Goal: Task Accomplishment & Management: Manage account settings

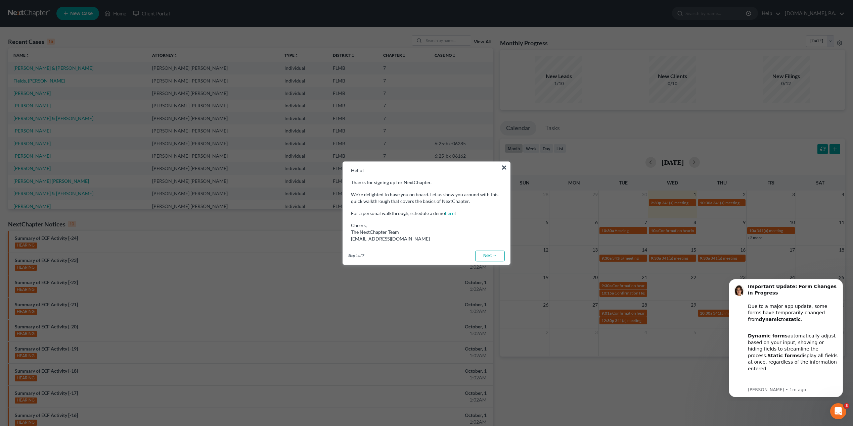
click at [487, 255] on link "Next →" at bounding box center [490, 256] width 30 height 11
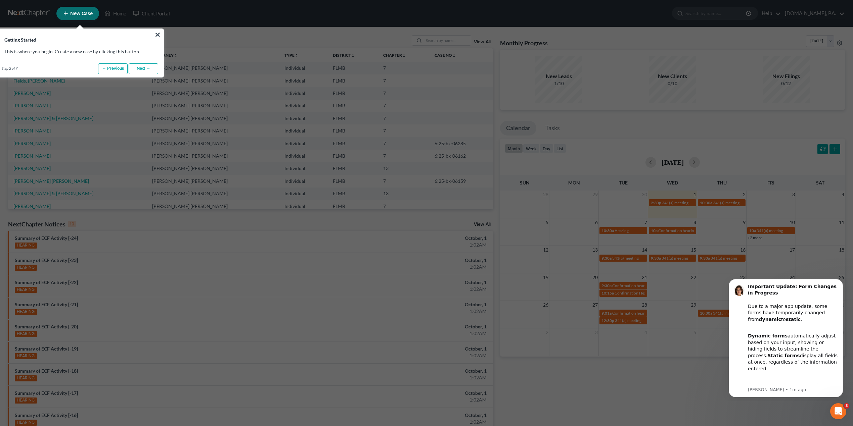
click at [142, 67] on link "Next →" at bounding box center [144, 68] width 30 height 11
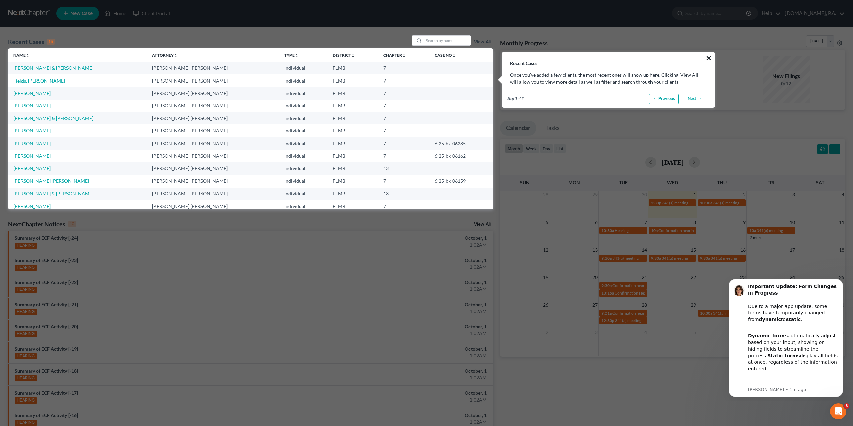
click at [706, 57] on button "×" at bounding box center [708, 58] width 6 height 11
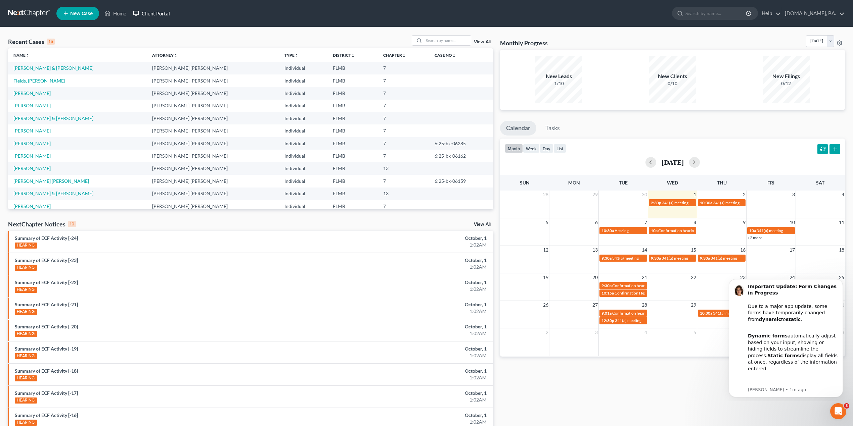
click at [148, 13] on link "Client Portal" at bounding box center [152, 13] width 44 height 12
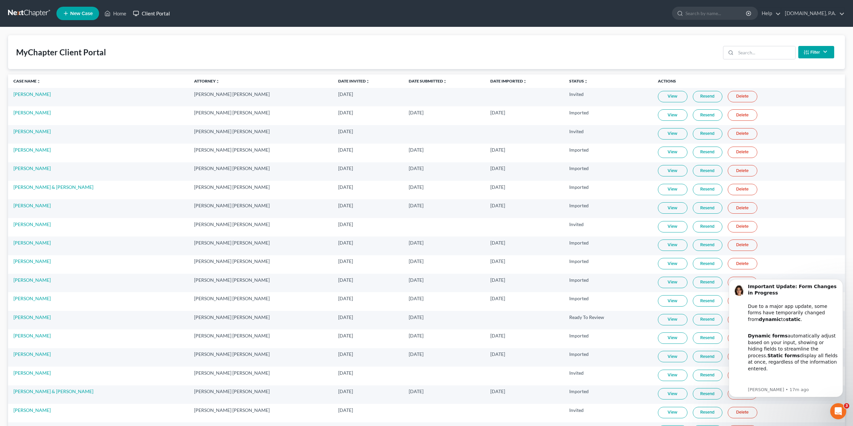
click at [148, 16] on link "Client Portal" at bounding box center [152, 13] width 44 height 12
click at [766, 54] on input "search" at bounding box center [765, 52] width 59 height 13
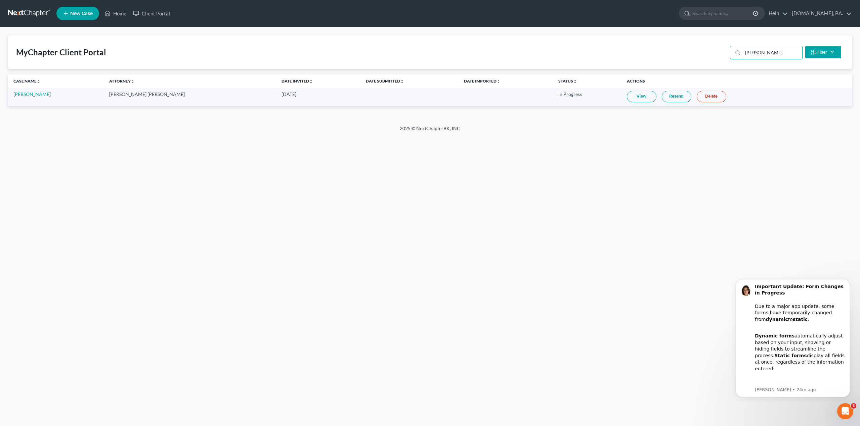
type input "[PERSON_NAME]"
click at [627, 98] on link "View" at bounding box center [642, 96] width 30 height 11
click at [28, 93] on link "[PERSON_NAME]" at bounding box center [31, 94] width 37 height 6
select select "4"
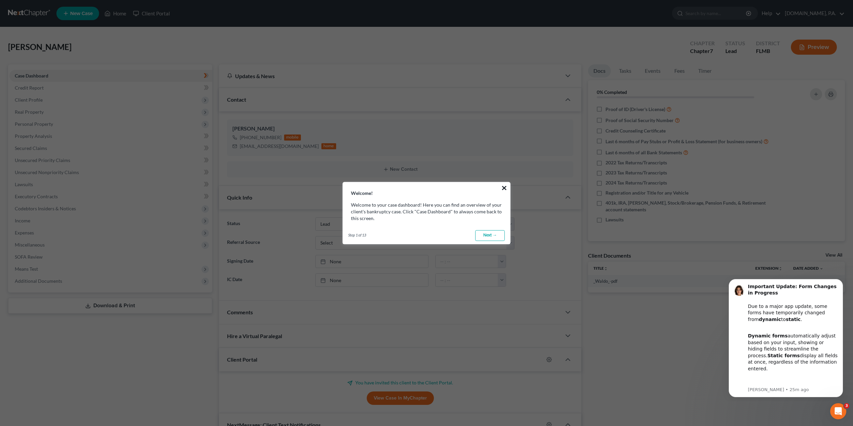
click at [505, 188] on button "×" at bounding box center [504, 188] width 6 height 11
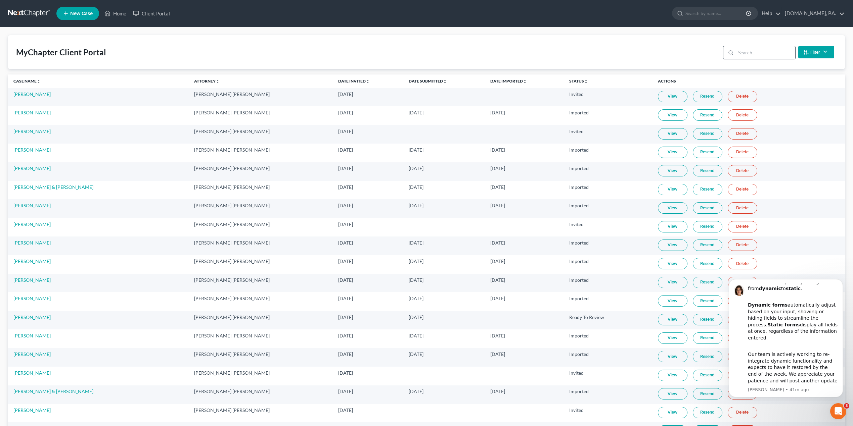
click at [759, 58] on input "search" at bounding box center [765, 52] width 59 height 13
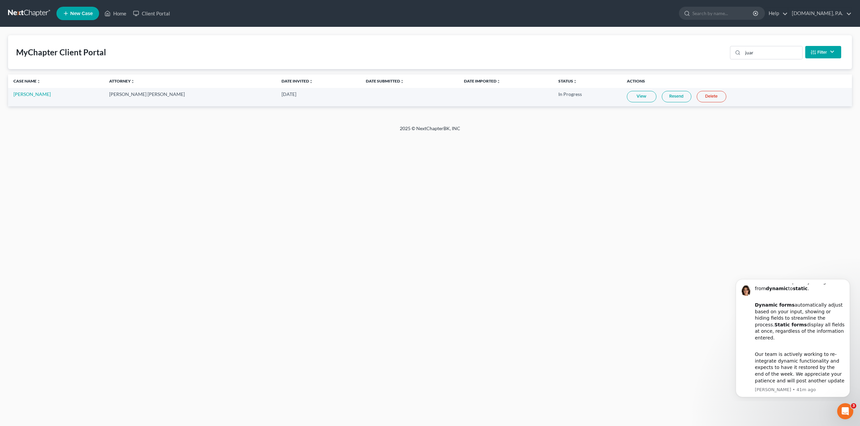
click at [627, 97] on link "View" at bounding box center [642, 96] width 30 height 11
click at [661, 98] on link "Resend" at bounding box center [676, 96] width 30 height 11
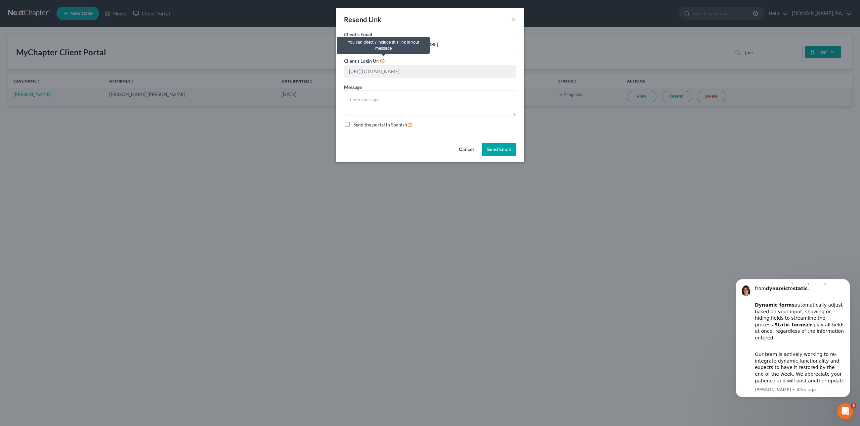
click at [383, 62] on icon at bounding box center [381, 60] width 5 height 6
click at [465, 150] on button "Cancel" at bounding box center [466, 149] width 26 height 13
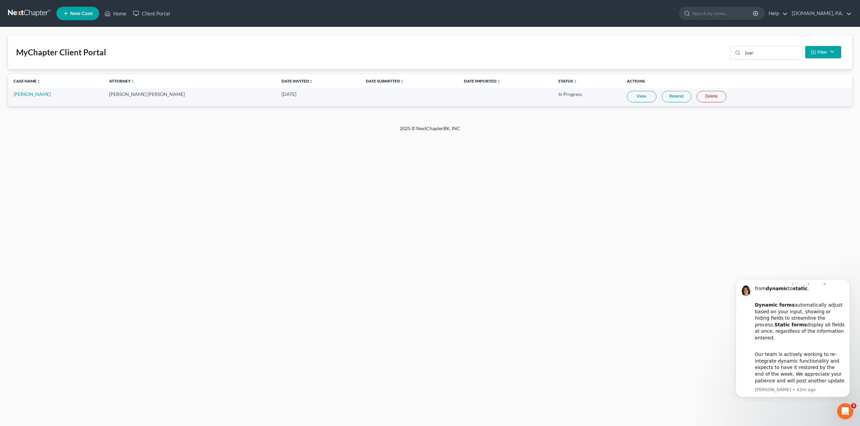
click at [661, 94] on link "Resend" at bounding box center [676, 96] width 30 height 11
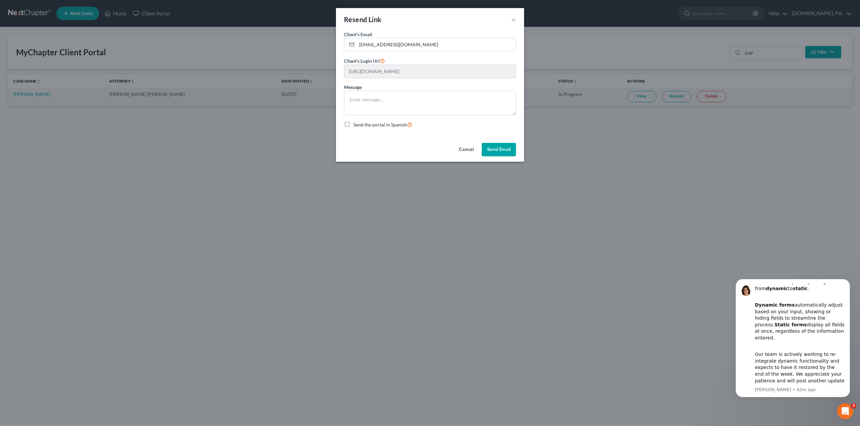
scroll to position [0, 129]
click at [533, 77] on div "Resend Link × Client's Email * [EMAIL_ADDRESS][DOMAIN_NAME] Client's Login Url …" at bounding box center [430, 213] width 860 height 426
click at [467, 150] on button "Cancel" at bounding box center [466, 149] width 26 height 13
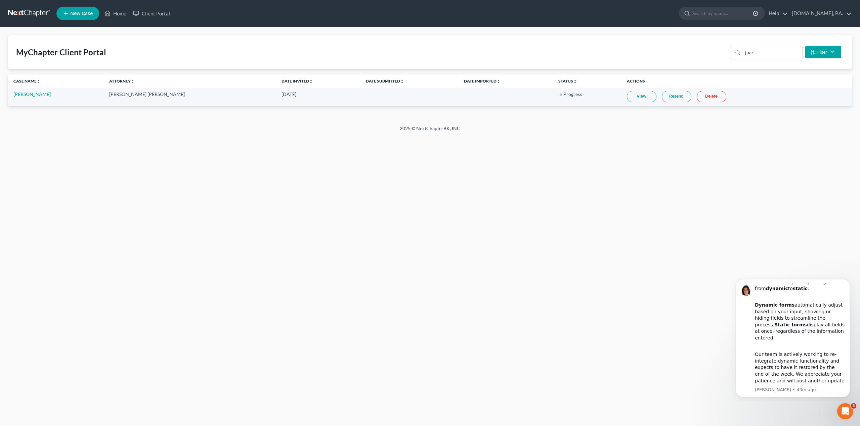
click at [627, 92] on link "View" at bounding box center [642, 96] width 30 height 11
click at [733, 19] on div at bounding box center [722, 13] width 86 height 13
click at [751, 59] on div "juar" at bounding box center [766, 52] width 73 height 13
click at [756, 51] on input "juar" at bounding box center [771, 52] width 59 height 13
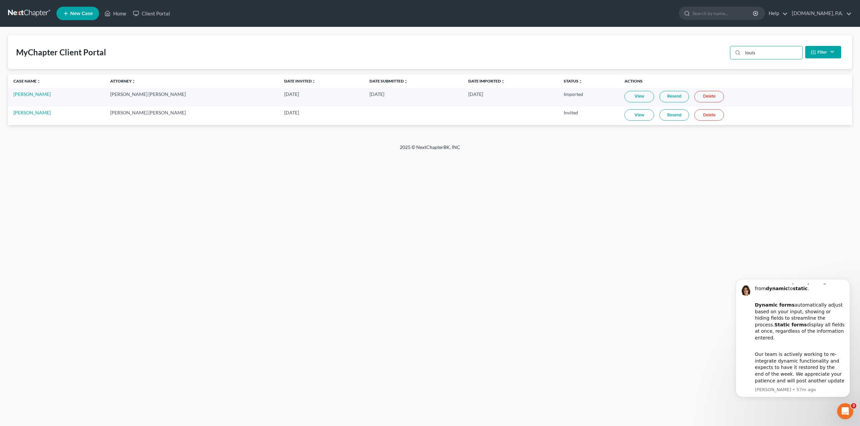
click at [624, 116] on link "View" at bounding box center [639, 114] width 30 height 11
click at [665, 114] on link "Resend" at bounding box center [674, 114] width 30 height 11
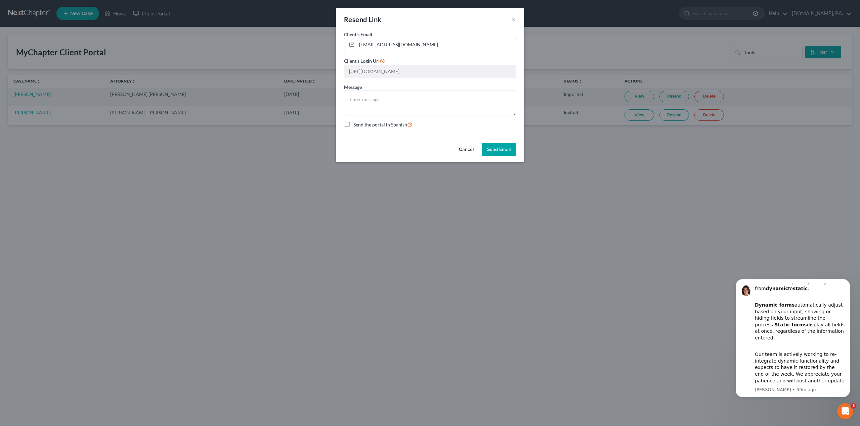
click at [457, 148] on button "Cancel" at bounding box center [466, 149] width 26 height 13
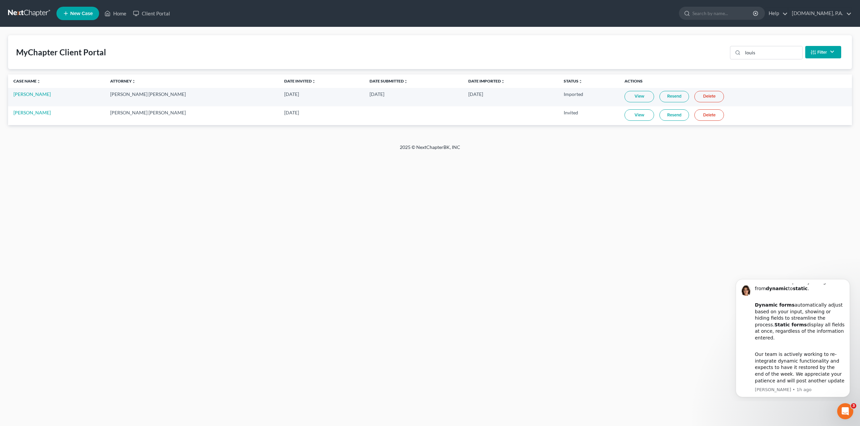
click at [659, 116] on link "Resend" at bounding box center [674, 114] width 30 height 11
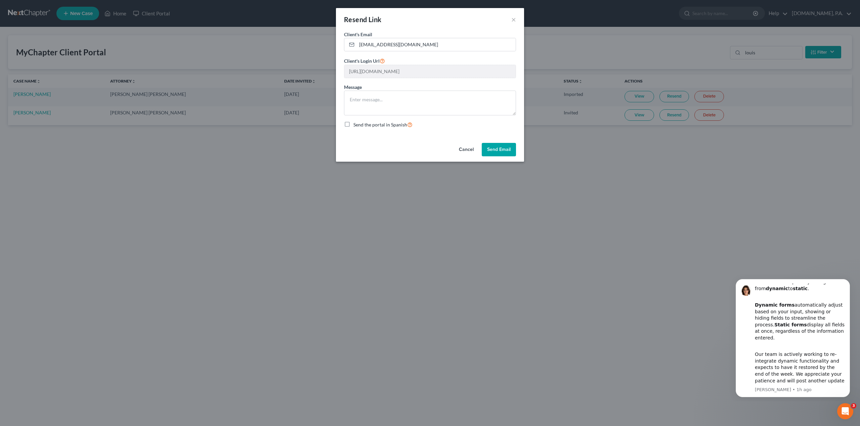
click at [461, 152] on button "Cancel" at bounding box center [466, 149] width 26 height 13
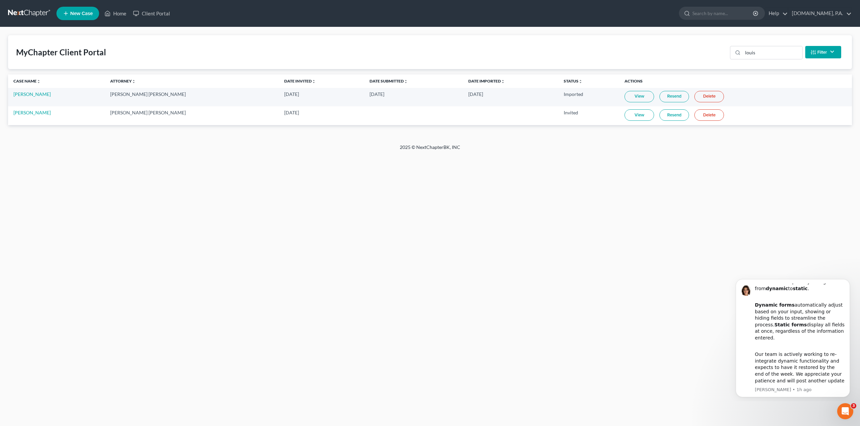
click at [695, 116] on link "Delete" at bounding box center [709, 114] width 30 height 11
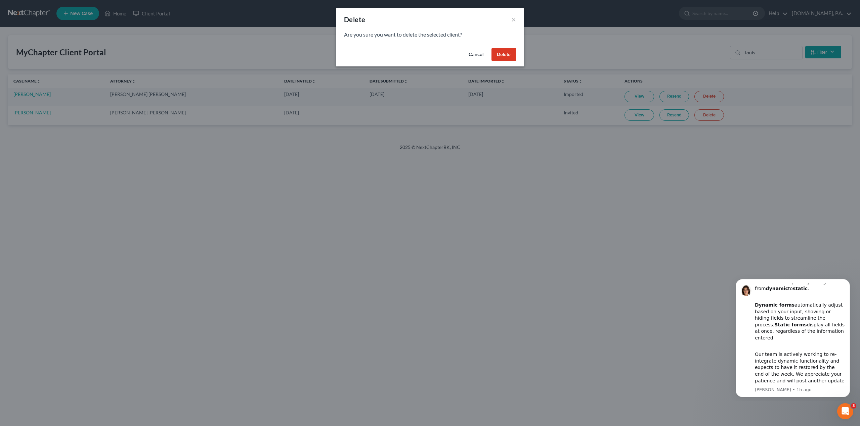
click at [512, 55] on button "Delete" at bounding box center [503, 54] width 25 height 13
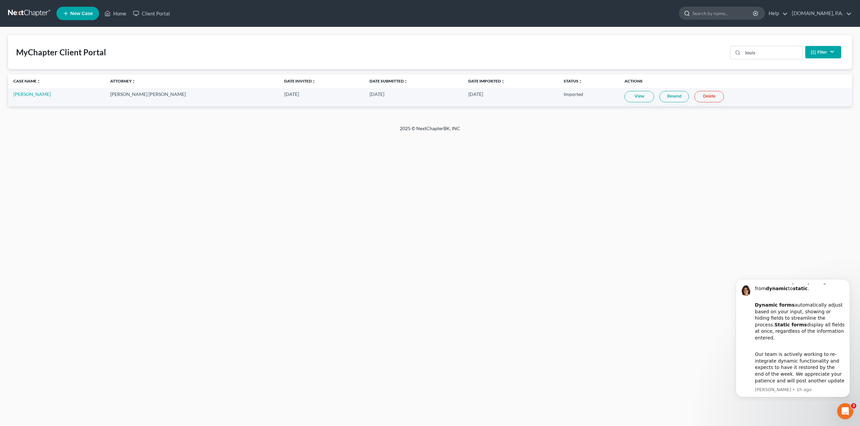
click at [723, 16] on input "search" at bounding box center [722, 13] width 61 height 12
click at [764, 50] on input "louis" at bounding box center [771, 52] width 59 height 13
click at [765, 50] on input "louis" at bounding box center [771, 52] width 59 height 13
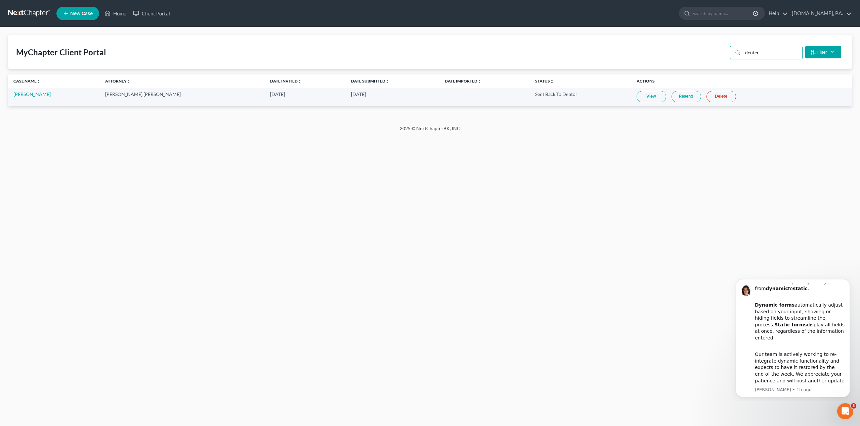
click at [636, 95] on link "View" at bounding box center [651, 96] width 30 height 11
click at [636, 97] on link "View" at bounding box center [651, 96] width 30 height 11
click at [677, 96] on link "Resend" at bounding box center [686, 96] width 30 height 11
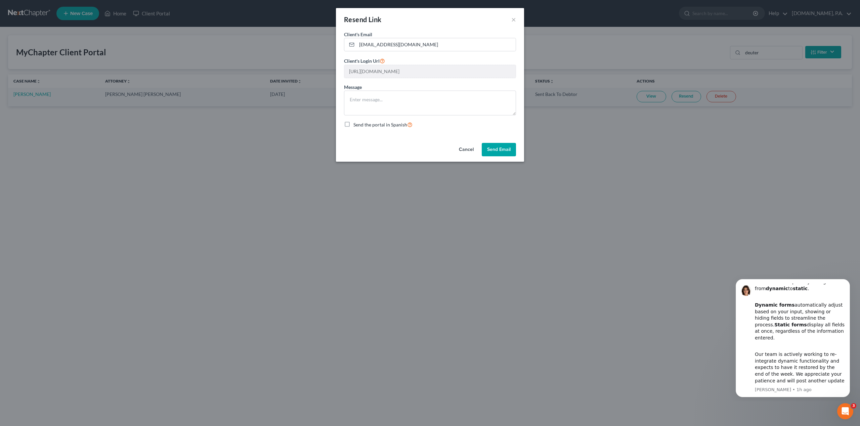
click at [468, 152] on button "Cancel" at bounding box center [466, 149] width 26 height 13
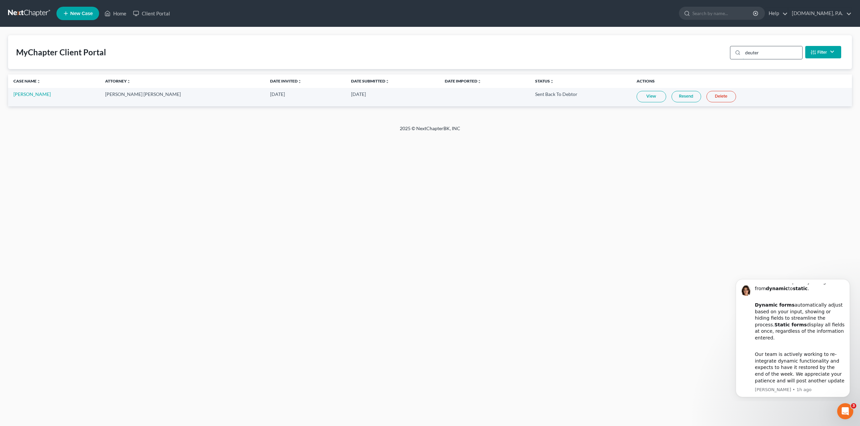
drag, startPoint x: 762, startPoint y: 57, endPoint x: 759, endPoint y: 54, distance: 3.8
click at [759, 54] on input "deuter" at bounding box center [771, 52] width 59 height 13
click at [641, 95] on link "View" at bounding box center [656, 96] width 30 height 11
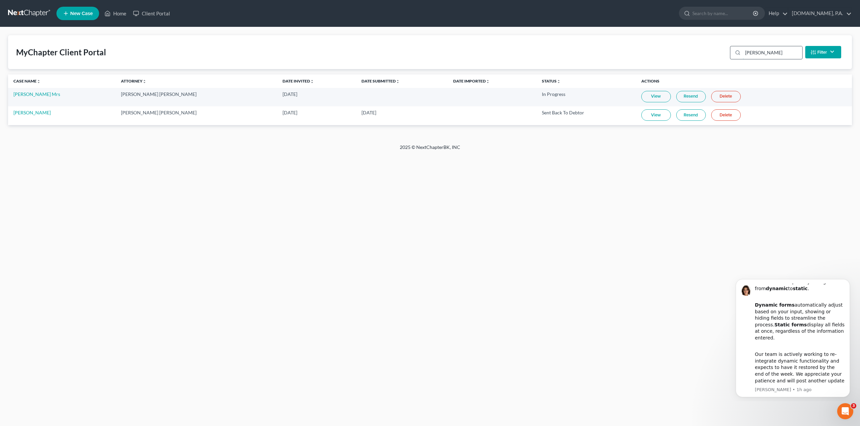
click at [765, 55] on input "[PERSON_NAME]" at bounding box center [771, 52] width 59 height 13
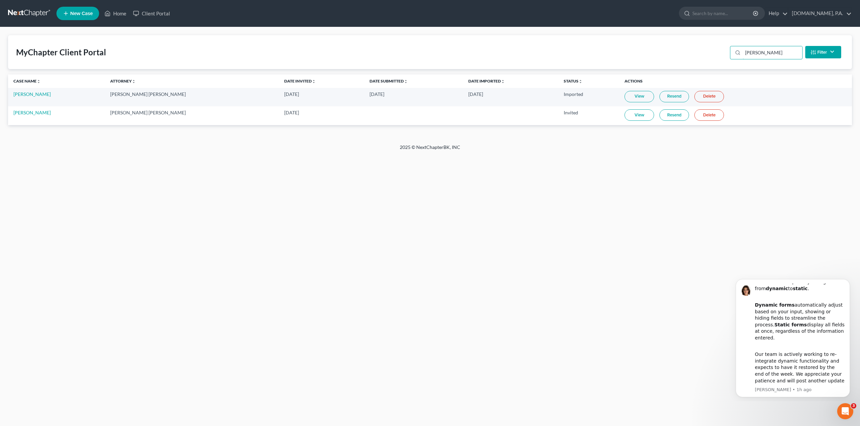
type input "[PERSON_NAME]"
click at [624, 119] on link "View" at bounding box center [639, 114] width 30 height 11
